Goal: Task Accomplishment & Management: Use online tool/utility

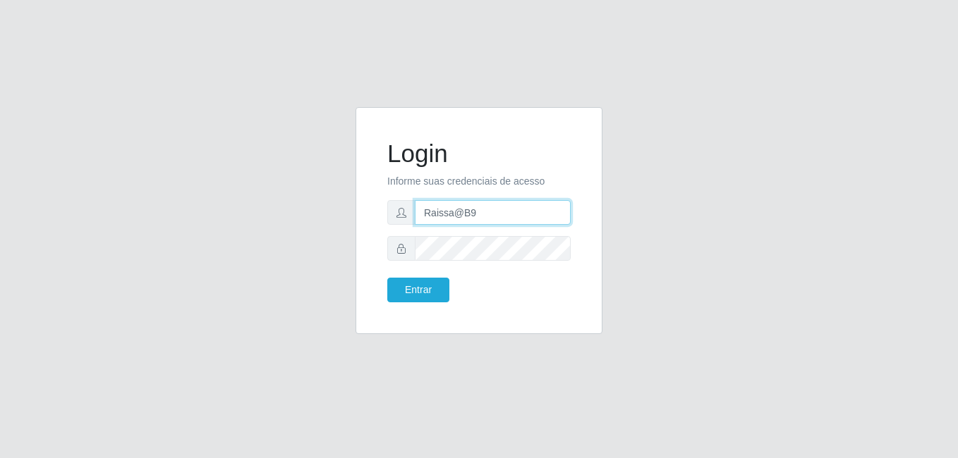
click at [482, 211] on input "Raissa@B9" at bounding box center [493, 212] width 156 height 25
type input "Raissa@B9"
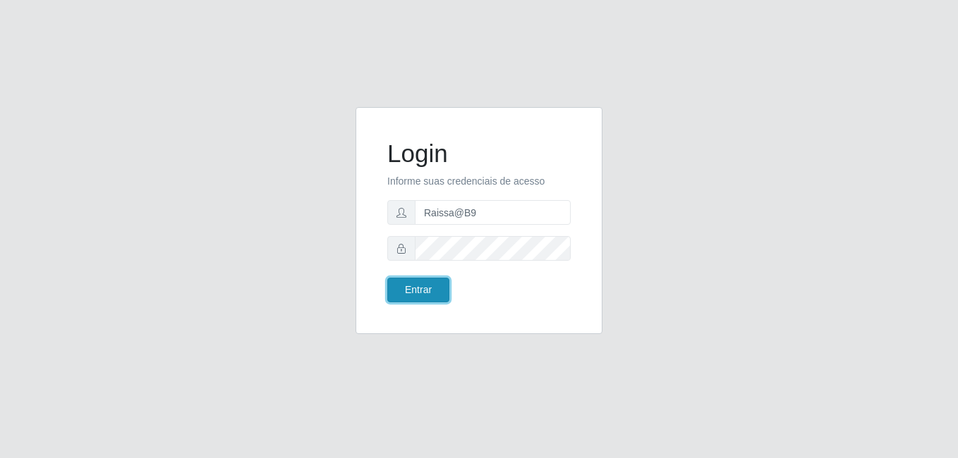
click at [420, 294] on button "Entrar" at bounding box center [418, 290] width 62 height 25
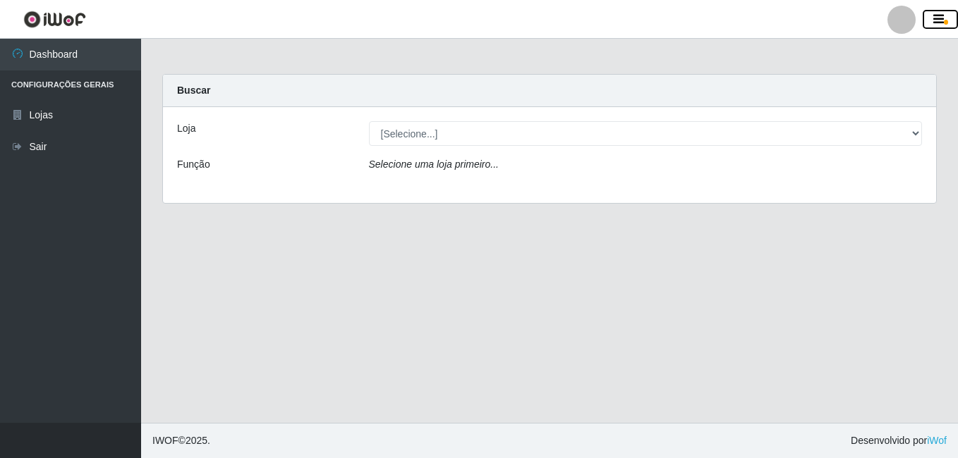
click at [940, 20] on icon "button" at bounding box center [938, 19] width 11 height 13
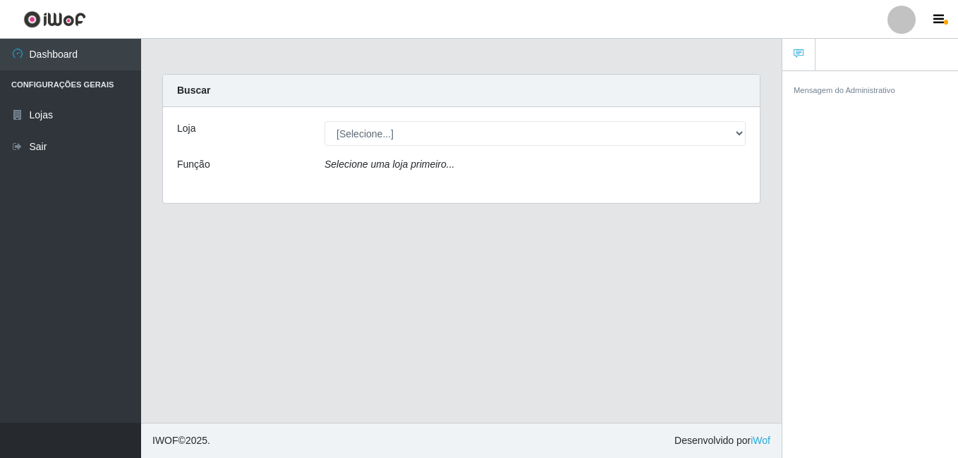
click at [900, 28] on div at bounding box center [901, 20] width 28 height 28
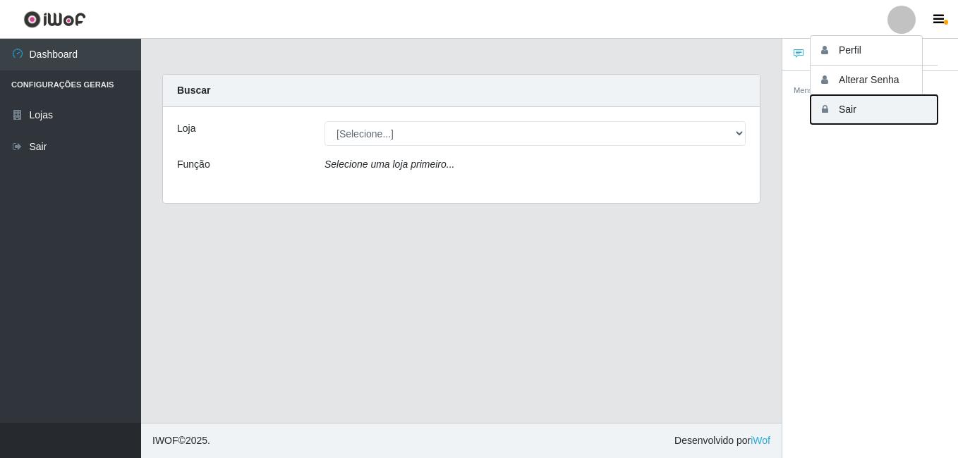
click at [847, 114] on button "Sair" at bounding box center [873, 109] width 127 height 29
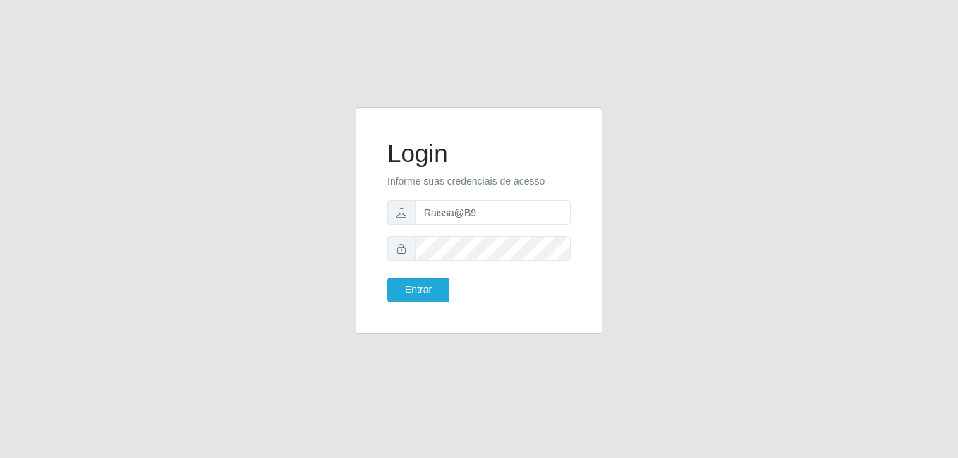
click at [495, 193] on form "Login Informe suas credenciais de acesso Raissa@B9 Entrar" at bounding box center [478, 221] width 183 height 164
drag, startPoint x: 499, startPoint y: 205, endPoint x: 499, endPoint y: 215, distance: 9.9
click at [499, 205] on input "Raissa@B9" at bounding box center [493, 212] width 156 height 25
type input "Yohanna@bessa"
click at [442, 281] on button "Entrar" at bounding box center [418, 290] width 62 height 25
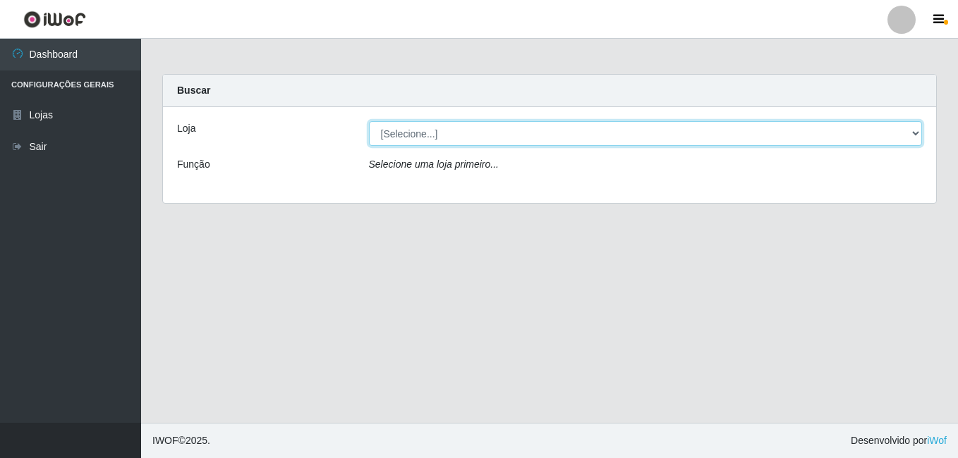
click at [894, 137] on select "[Selecione...] Bemais Supermercados - B9 Bessa" at bounding box center [646, 133] width 554 height 25
select select "410"
click at [369, 121] on select "[Selecione...] Bemais Supermercados - B9 Bessa" at bounding box center [646, 133] width 554 height 25
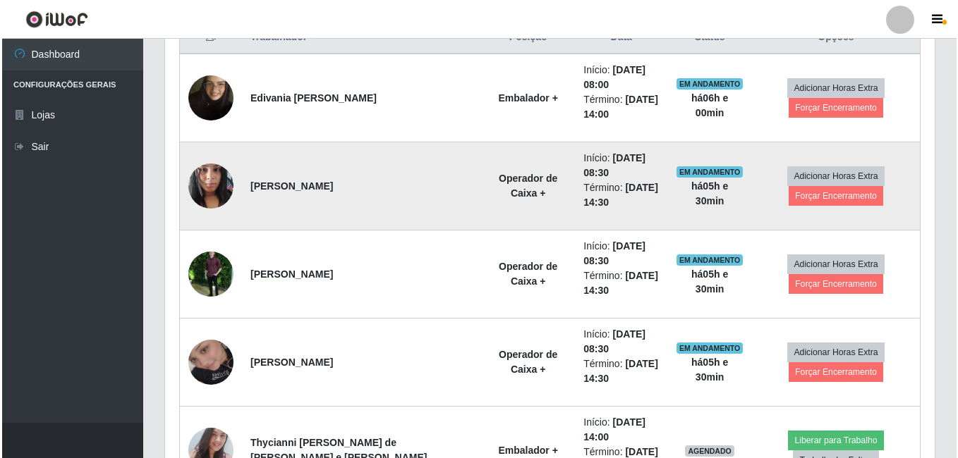
scroll to position [705, 0]
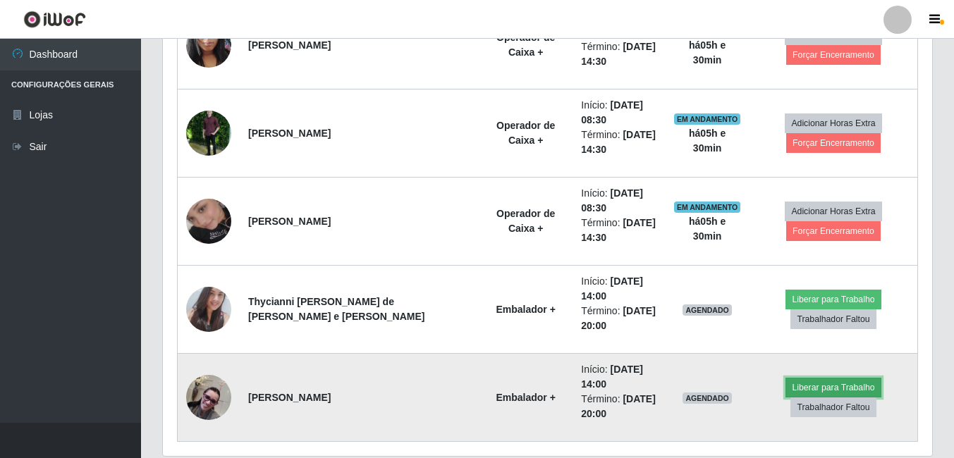
click at [799, 391] on button "Liberar para Trabalho" at bounding box center [833, 388] width 95 height 20
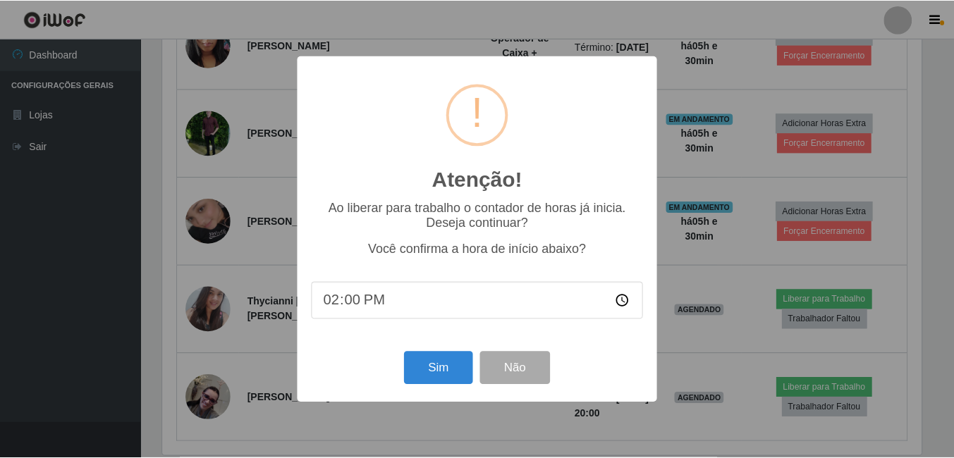
scroll to position [293, 762]
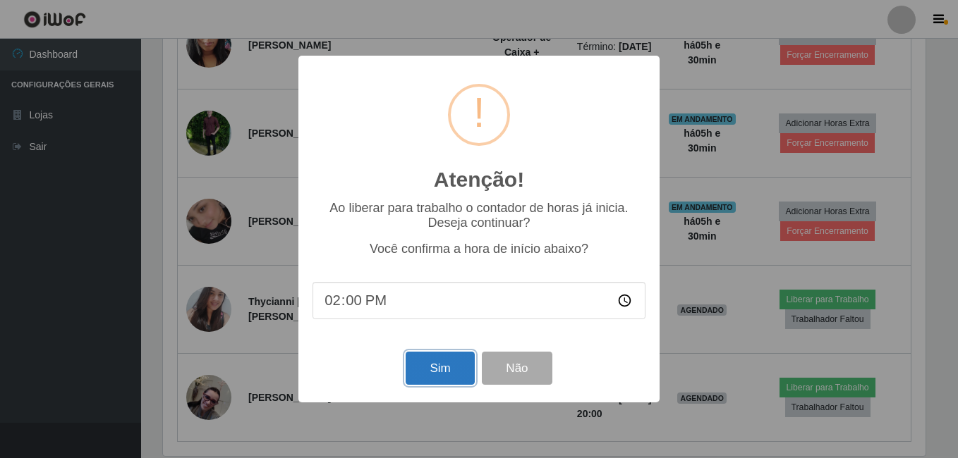
click at [463, 366] on button "Sim" at bounding box center [440, 368] width 68 height 33
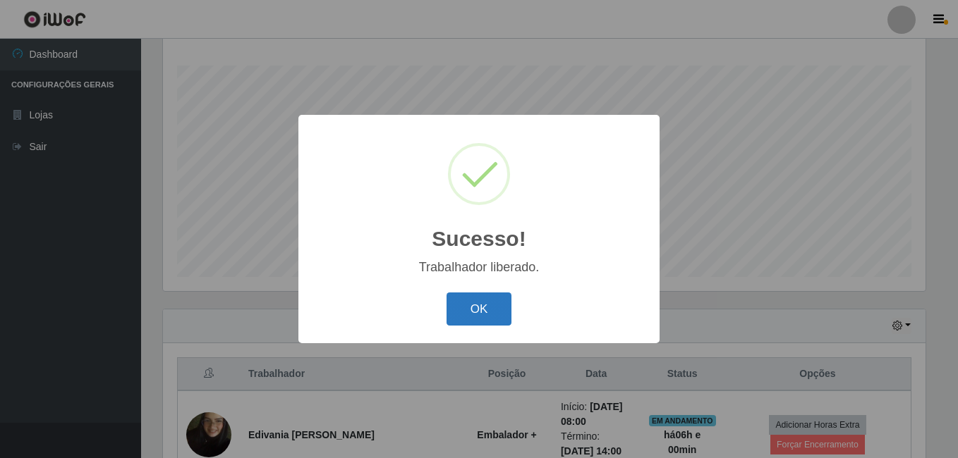
click at [488, 315] on button "OK" at bounding box center [479, 309] width 66 height 33
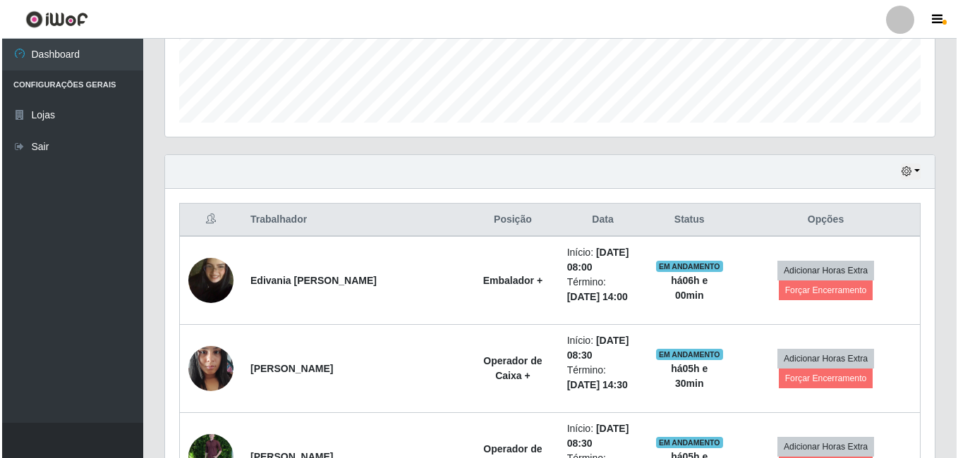
scroll to position [368, 0]
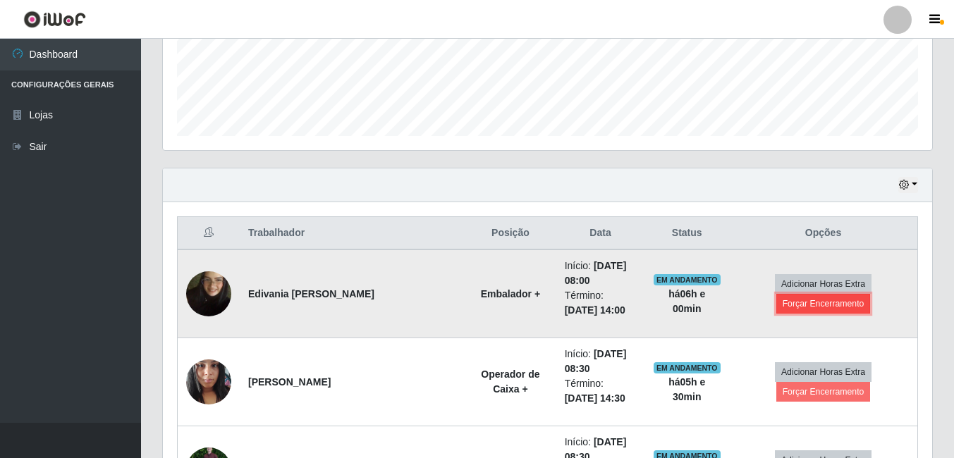
click at [801, 302] on button "Forçar Encerramento" at bounding box center [824, 304] width 95 height 20
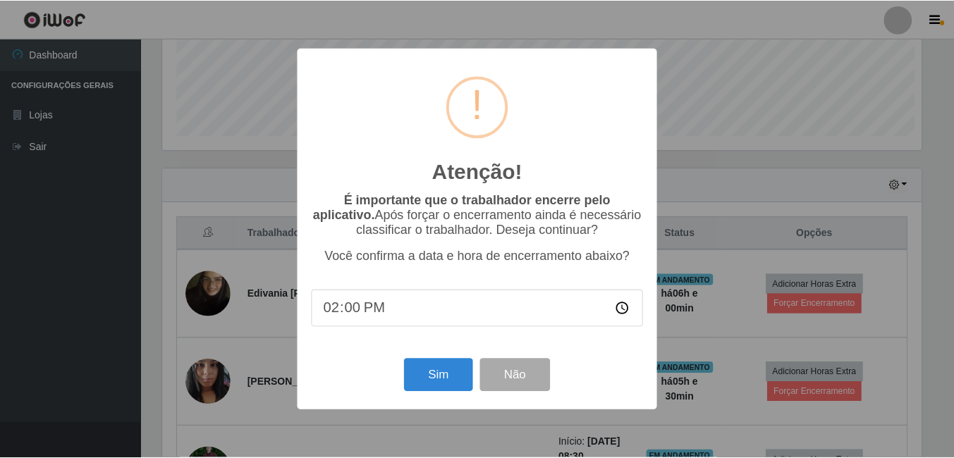
scroll to position [293, 762]
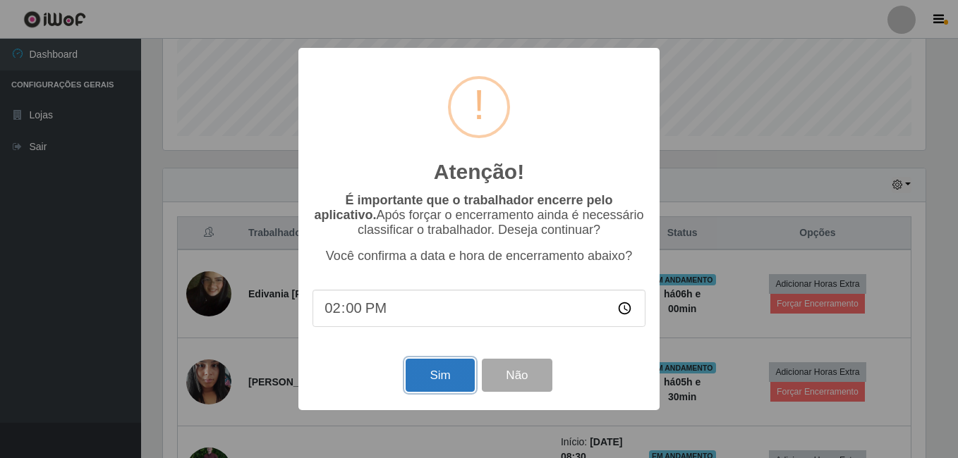
click at [445, 370] on button "Sim" at bounding box center [440, 375] width 68 height 33
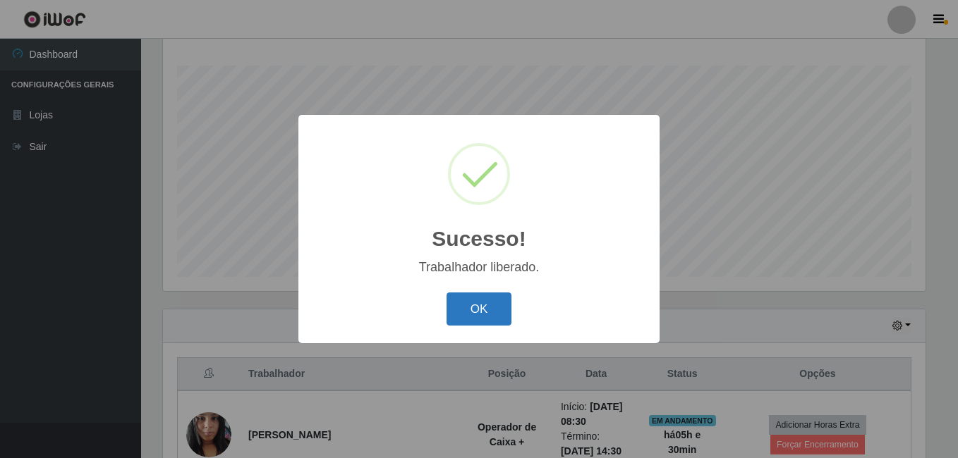
click at [492, 307] on button "OK" at bounding box center [479, 309] width 66 height 33
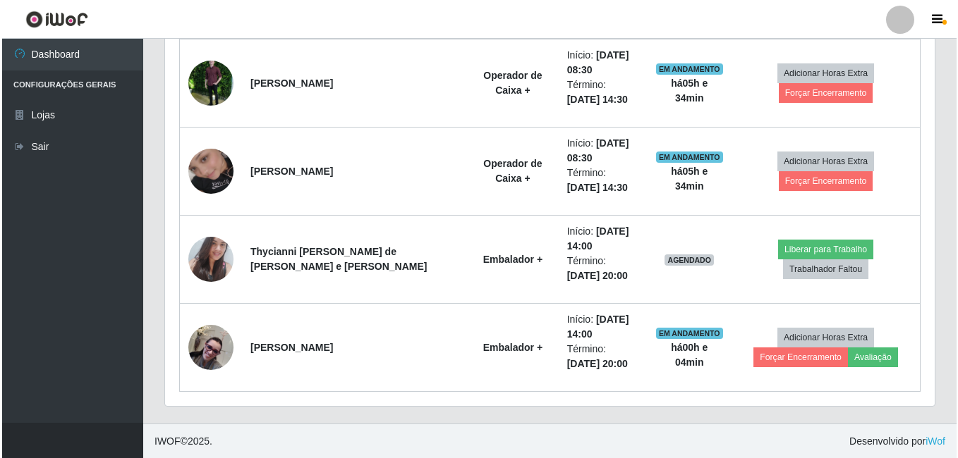
scroll to position [668, 0]
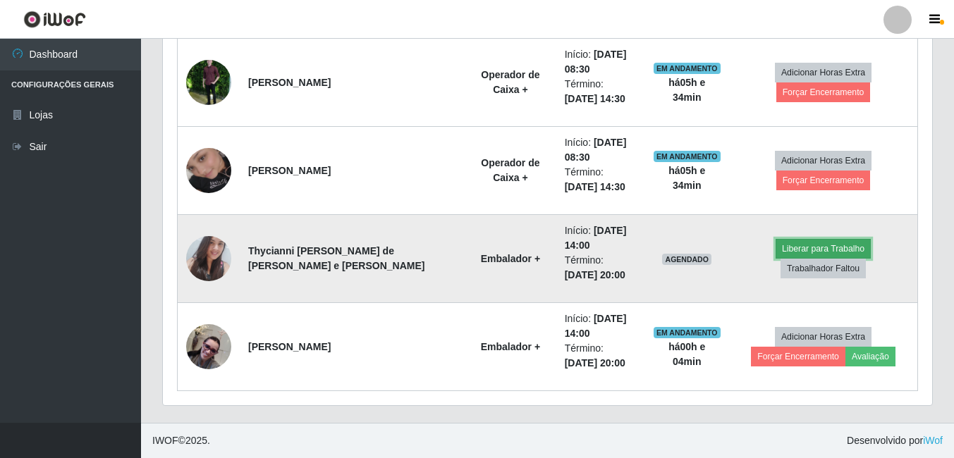
click at [776, 256] on button "Liberar para Trabalho" at bounding box center [823, 249] width 95 height 20
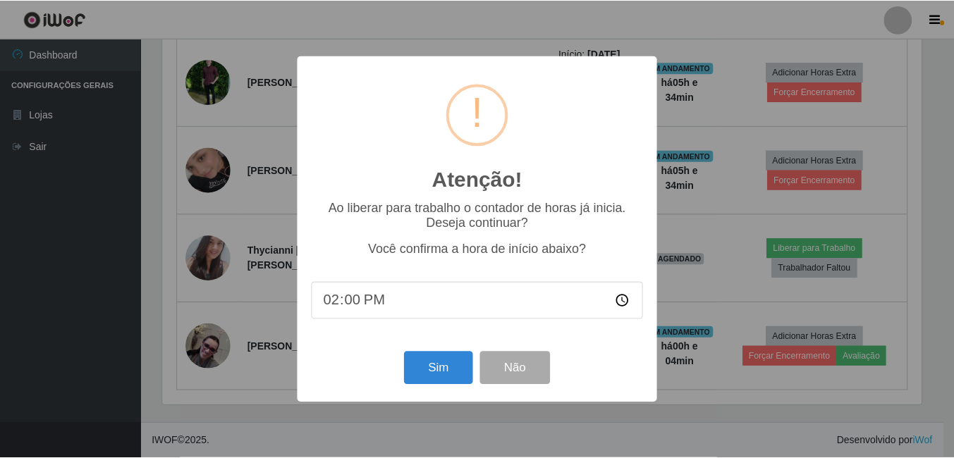
scroll to position [293, 762]
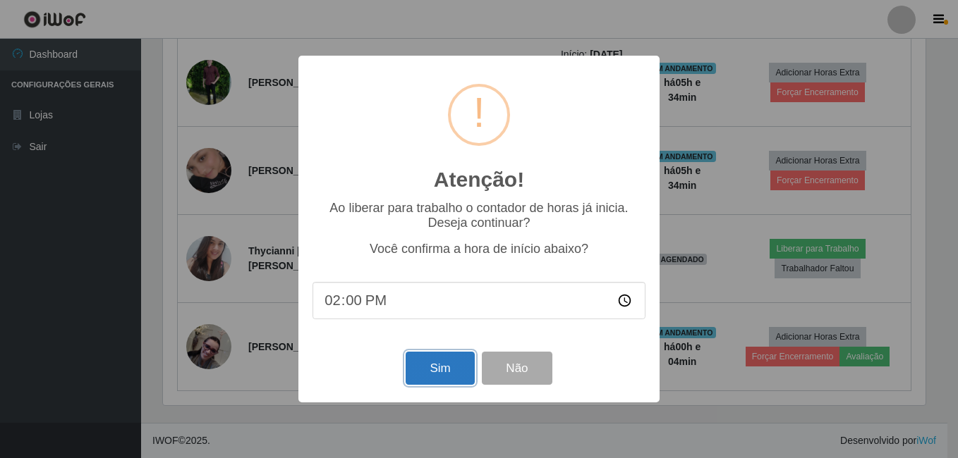
click at [456, 360] on button "Sim" at bounding box center [440, 368] width 68 height 33
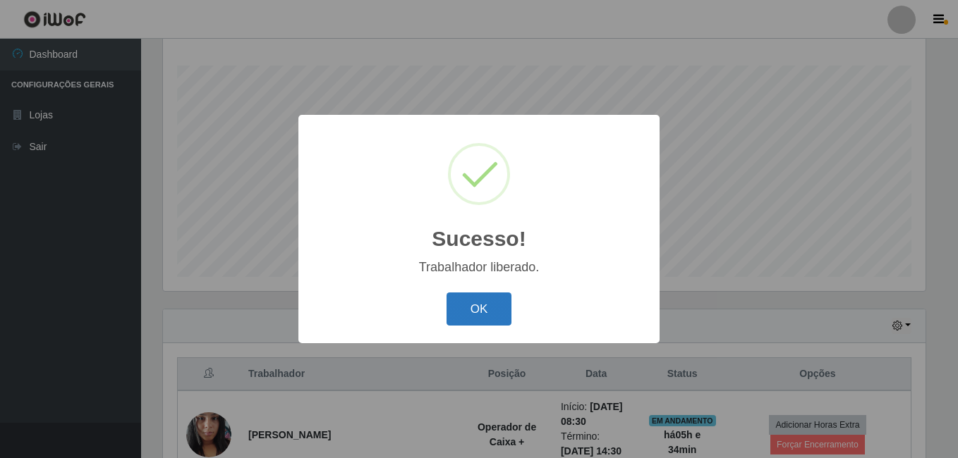
click at [473, 310] on button "OK" at bounding box center [479, 309] width 66 height 33
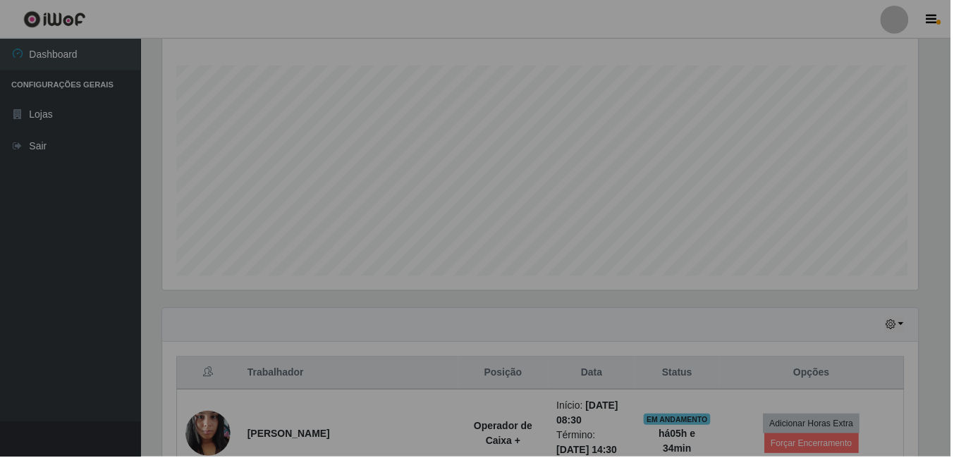
scroll to position [293, 770]
